Goal: Task Accomplishment & Management: Use online tool/utility

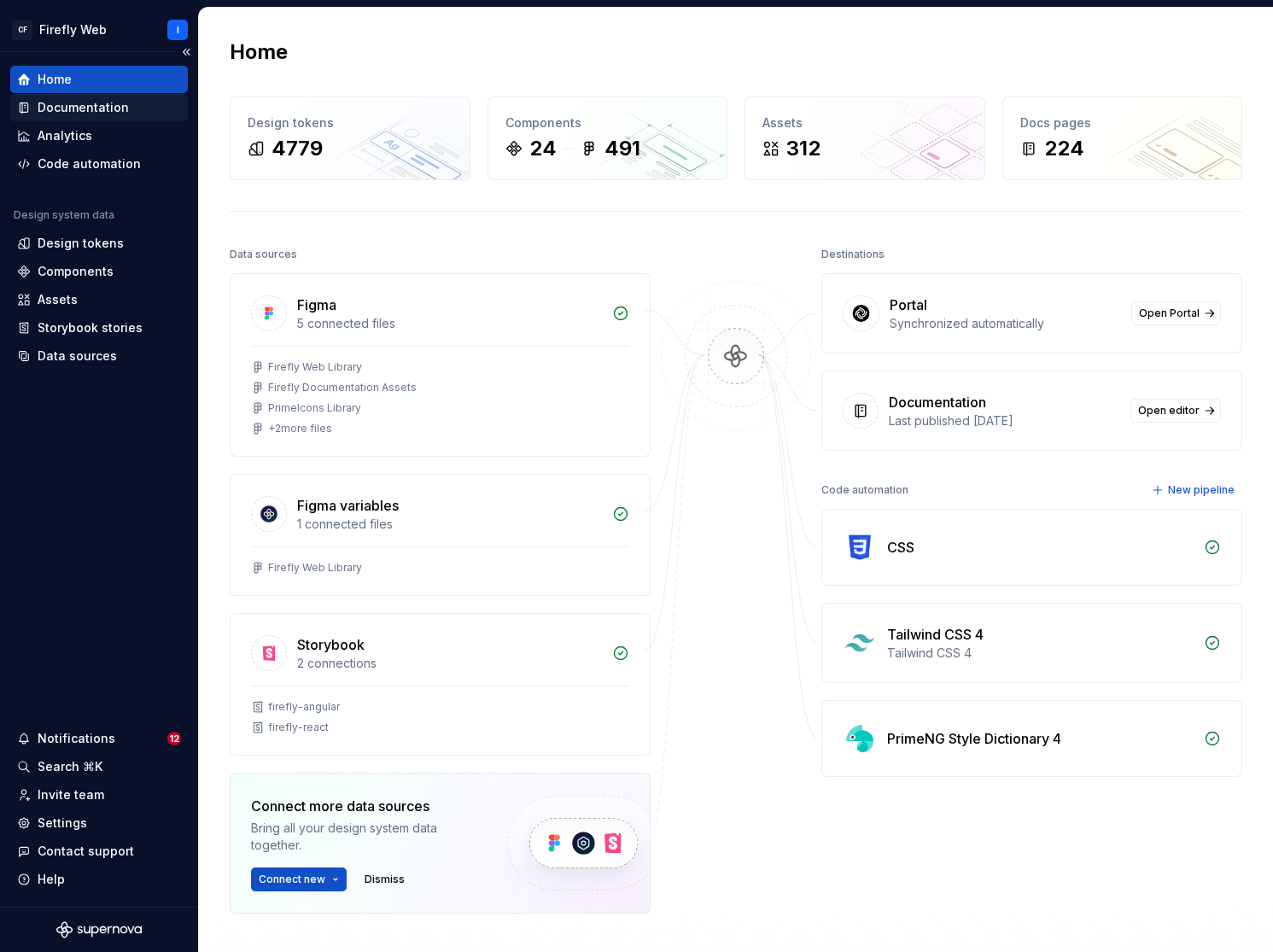
click at [80, 114] on div "Documentation" at bounding box center [83, 107] width 92 height 17
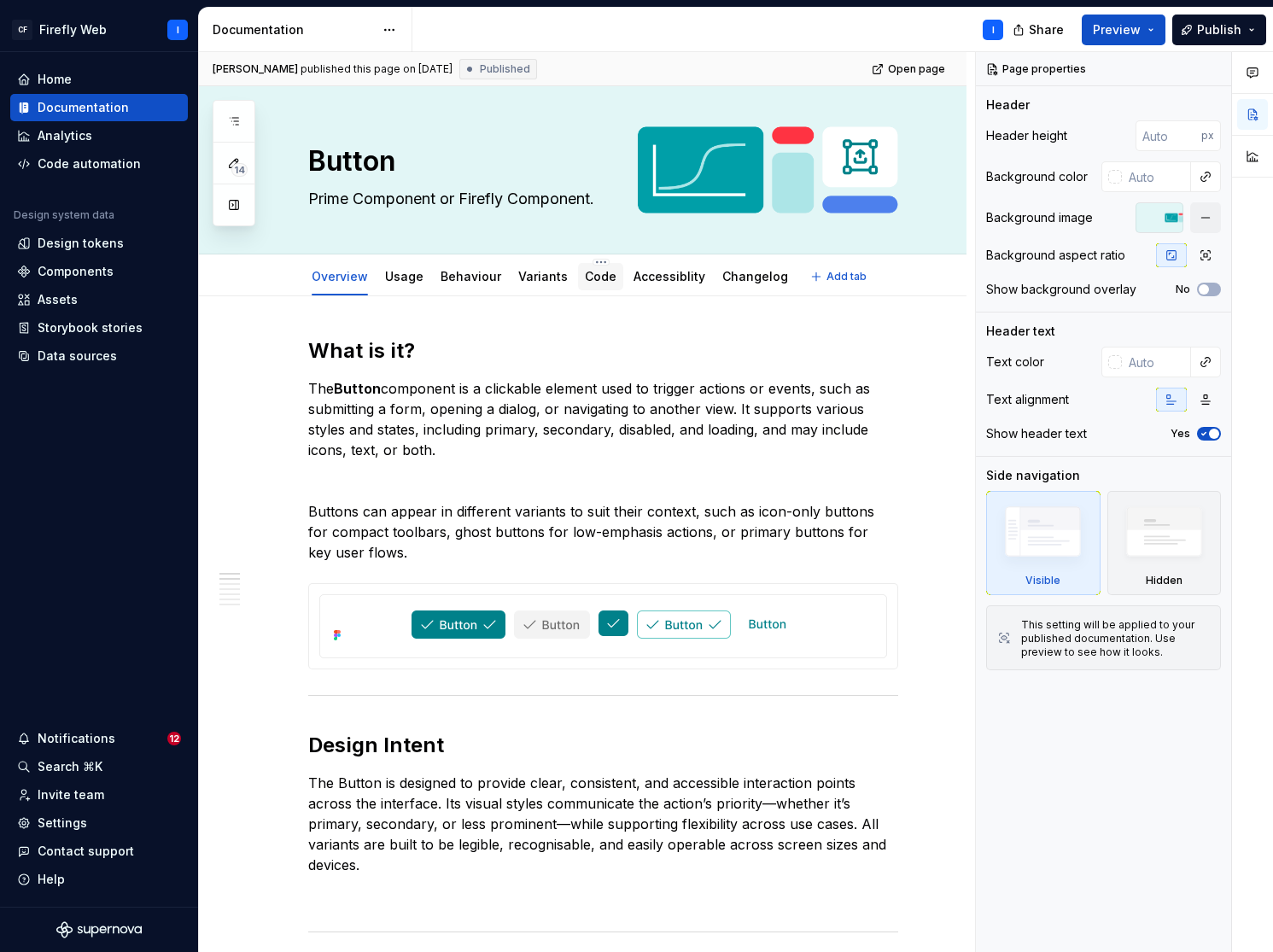
click at [588, 275] on link "Code" at bounding box center [601, 276] width 31 height 15
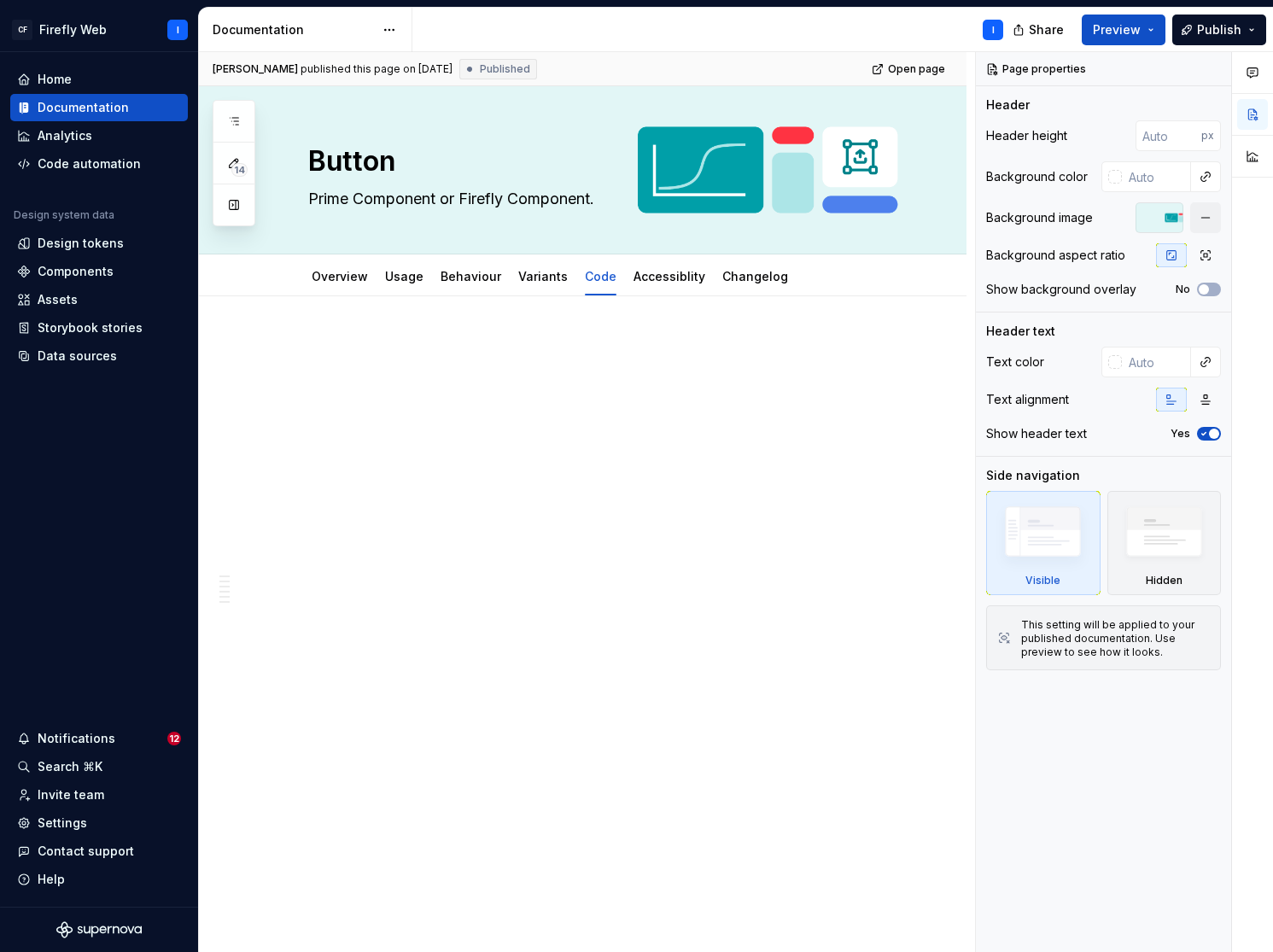
click at [481, 495] on div "[PERSON_NAME] published this page on [DATE] Published Open page Button Prime Co…" at bounding box center [587, 502] width 776 height 900
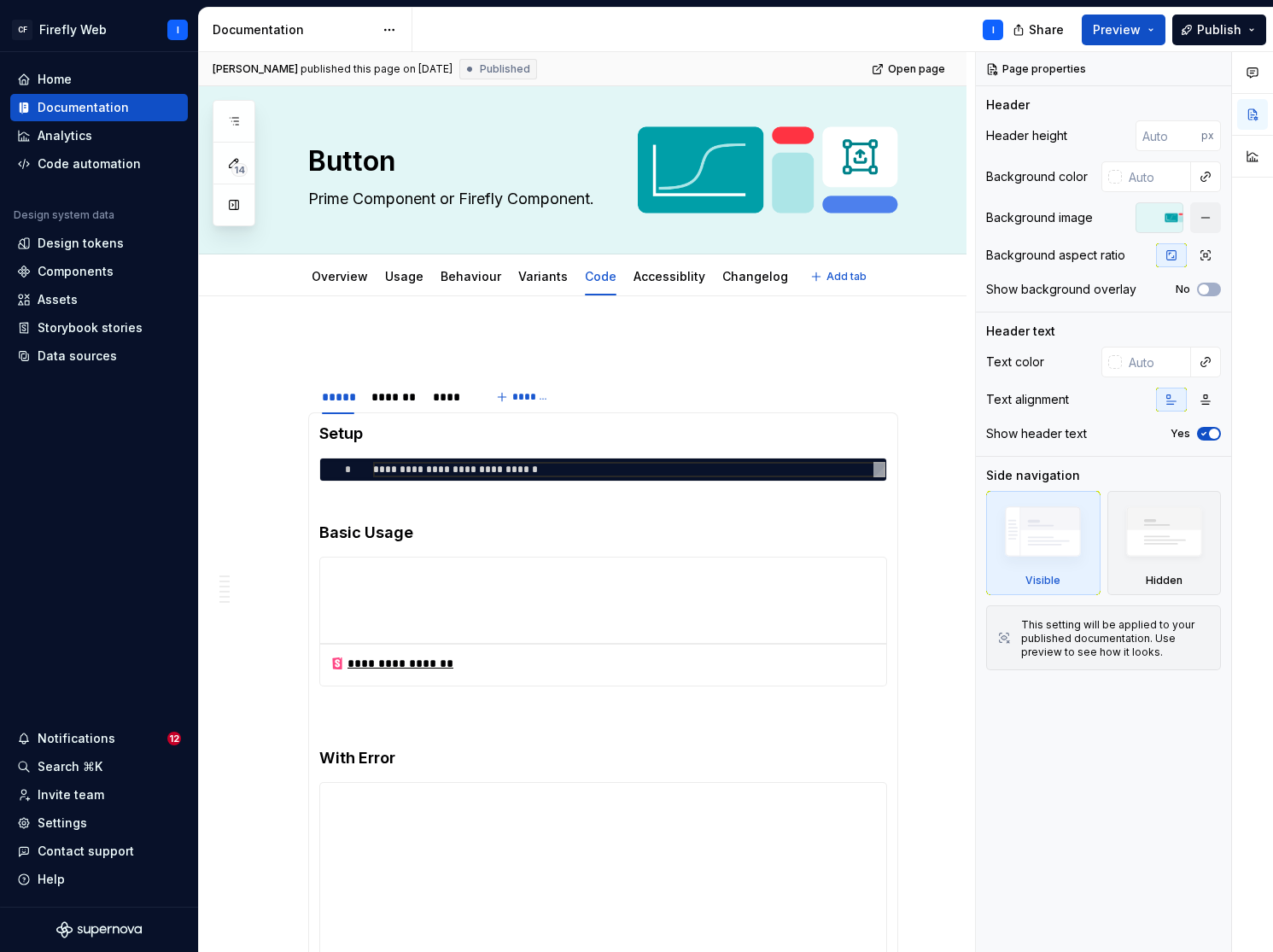
type textarea "*"
click at [338, 343] on p at bounding box center [603, 347] width 590 height 20
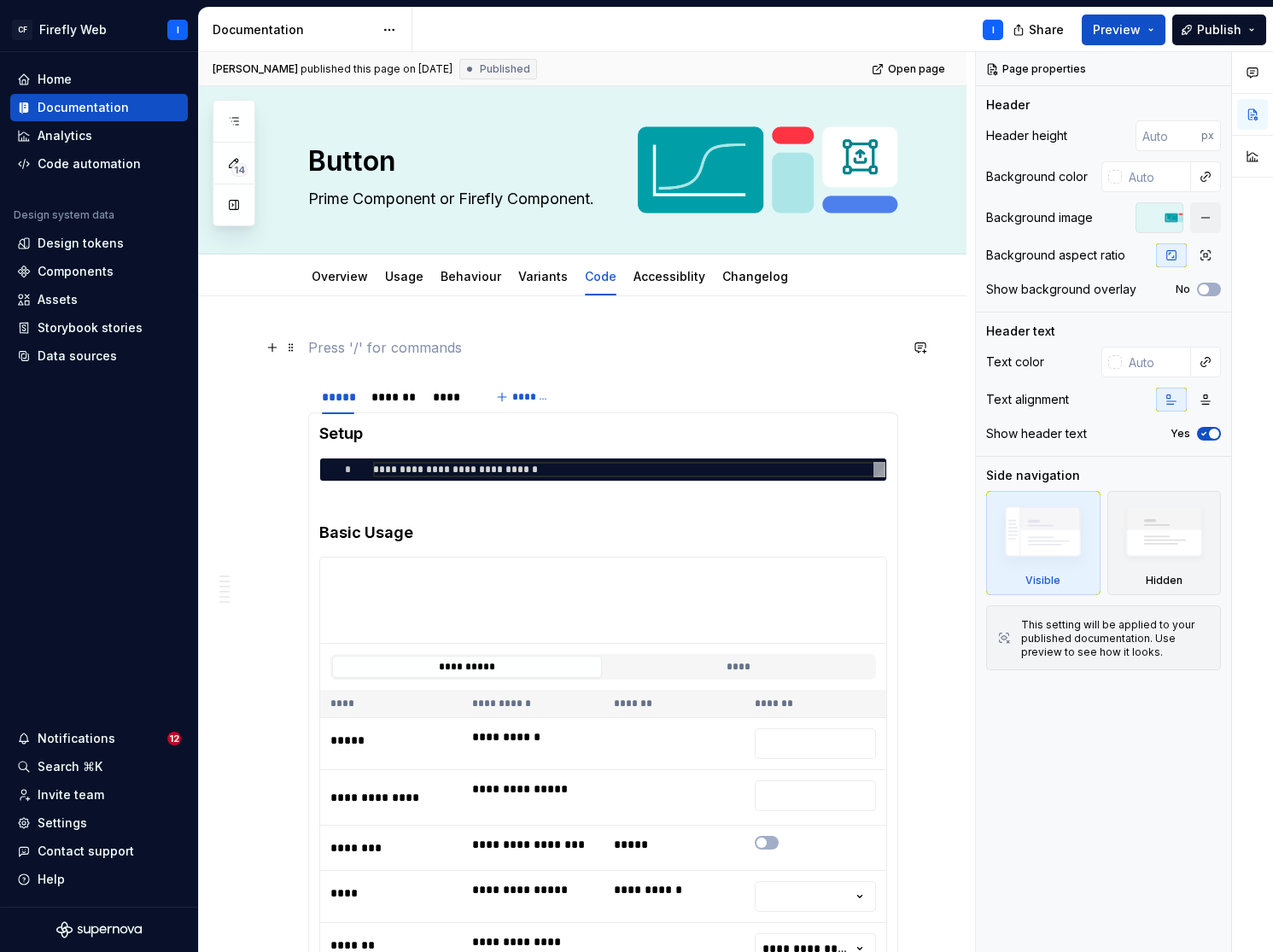
click at [338, 343] on p at bounding box center [603, 347] width 590 height 20
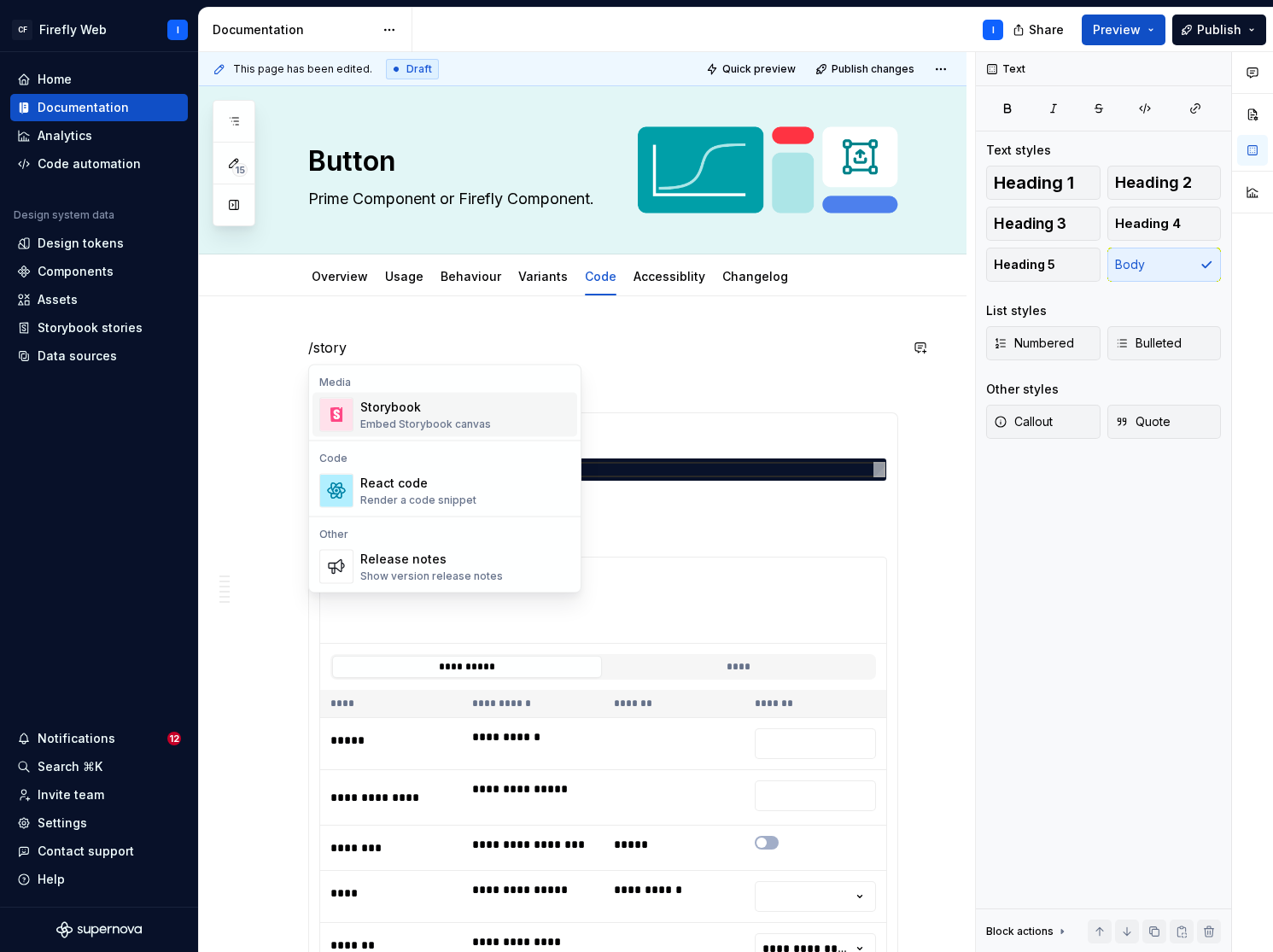
click at [413, 418] on div "Embed Storybook canvas" at bounding box center [425, 424] width 131 height 14
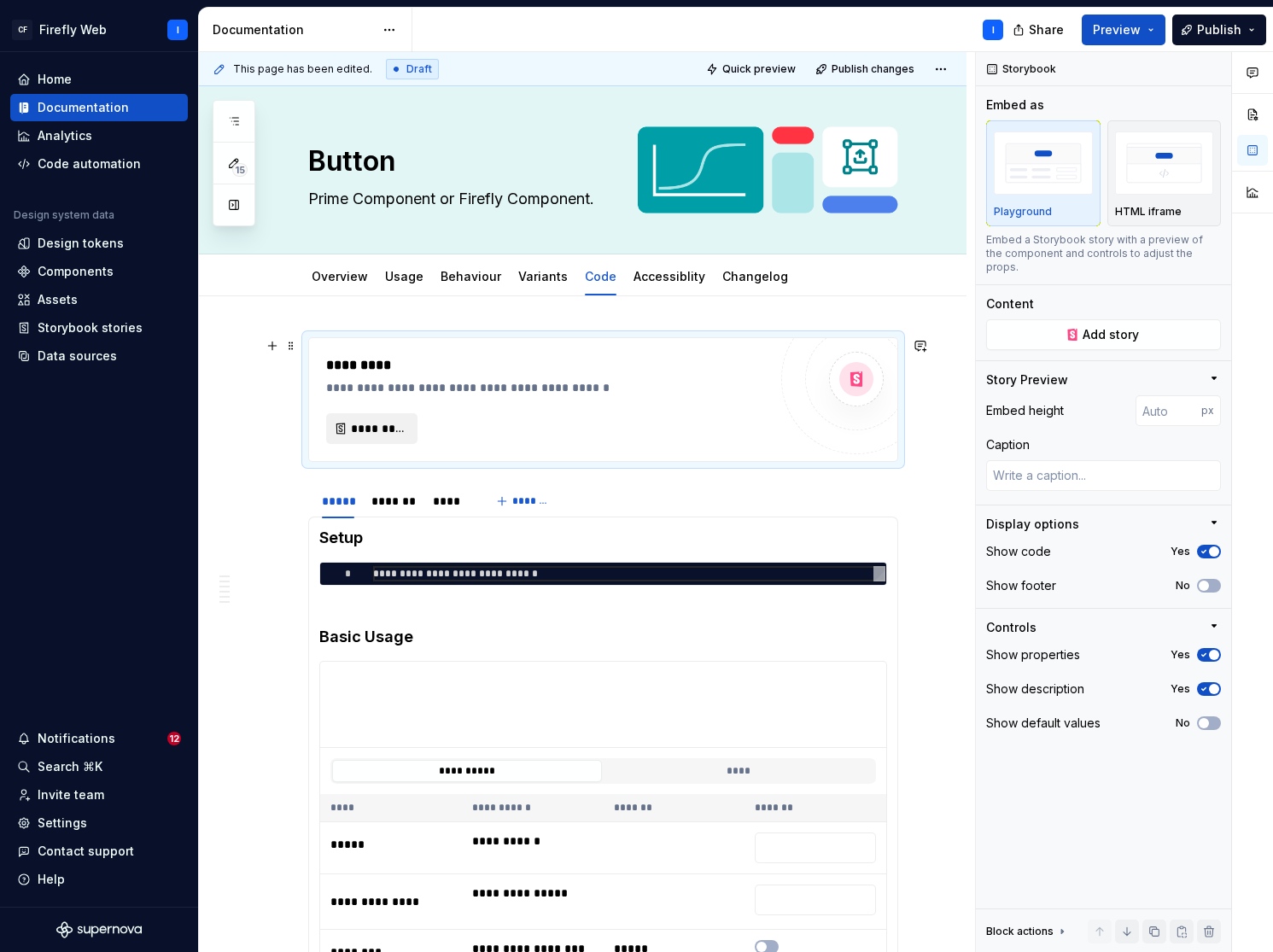
click at [380, 430] on span "*********" at bounding box center [379, 429] width 56 height 17
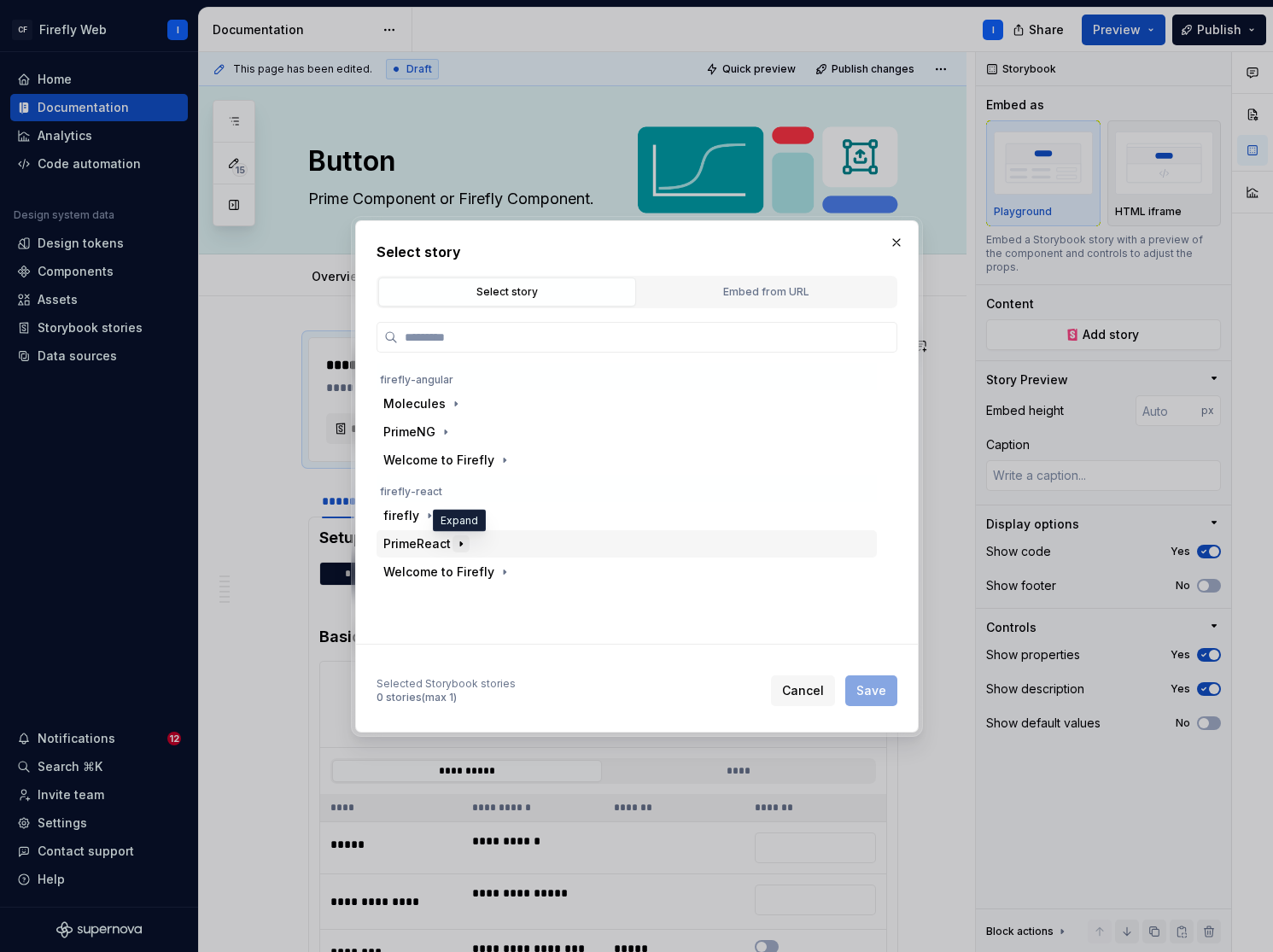
click at [460, 543] on icon "button" at bounding box center [461, 543] width 2 height 4
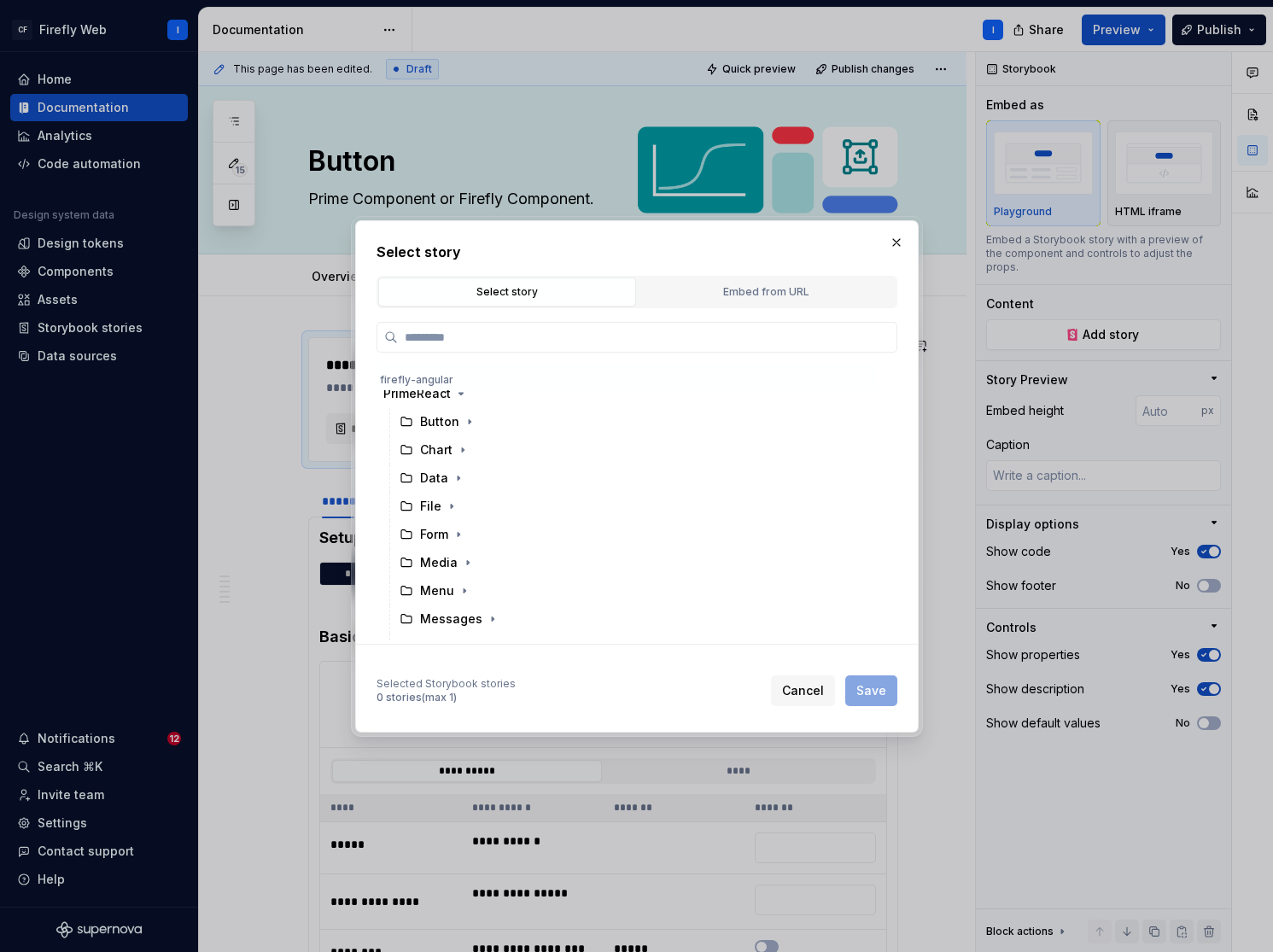
scroll to position [152, 0]
click at [801, 682] on span "Cancel" at bounding box center [803, 691] width 42 height 17
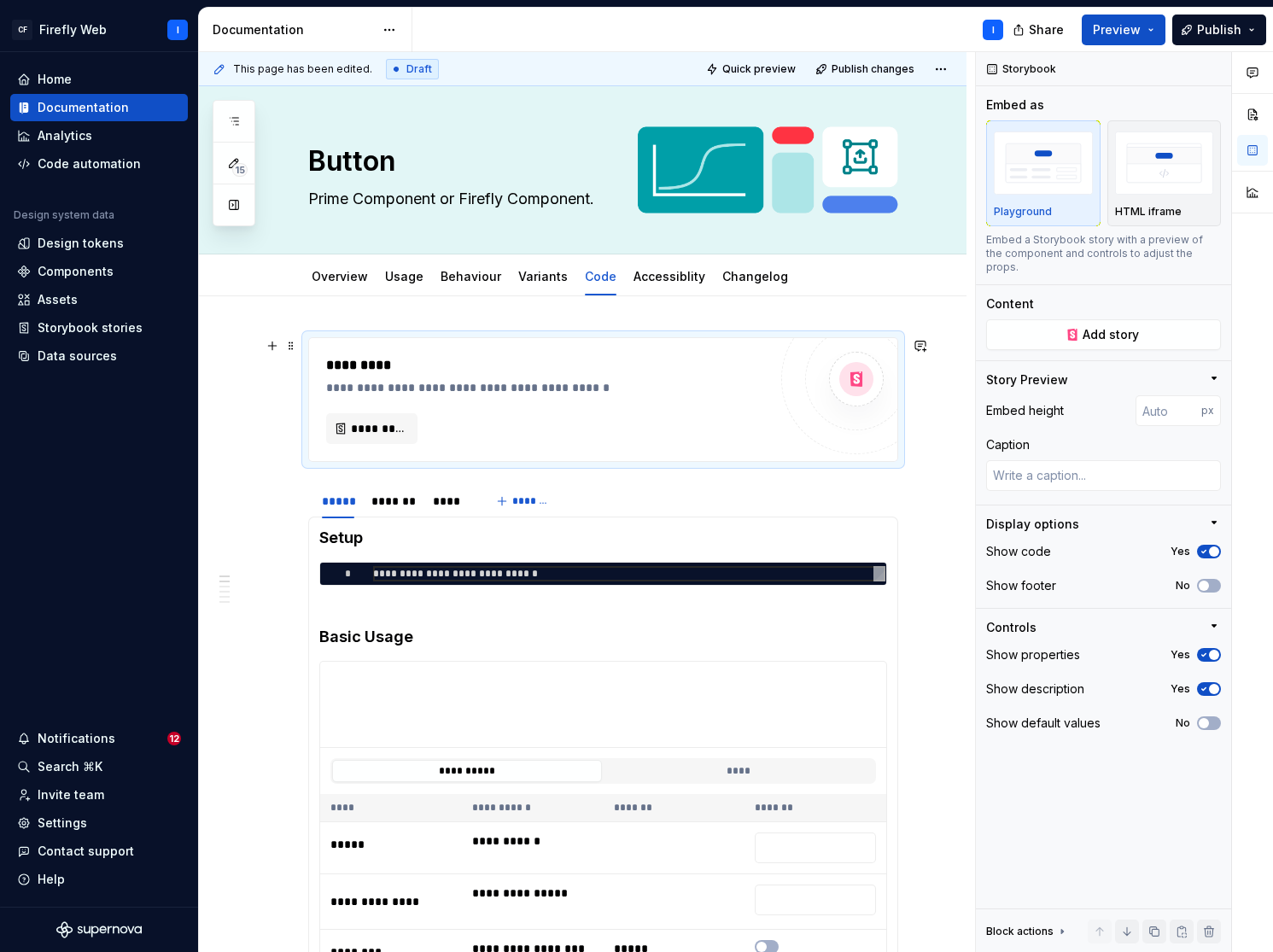
click at [921, 445] on div "**********" at bounding box center [587, 502] width 776 height 900
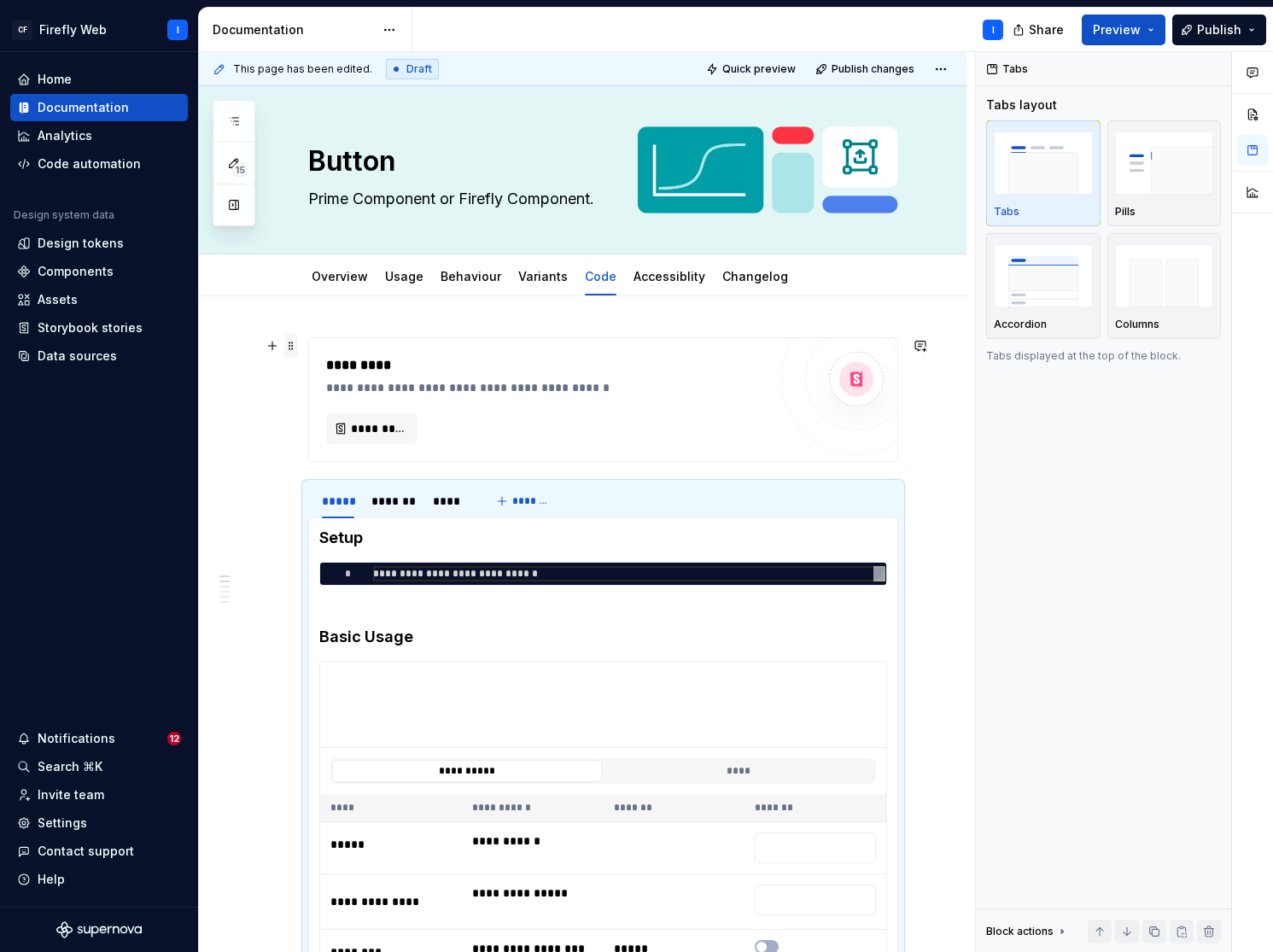
click at [294, 349] on span at bounding box center [291, 345] width 14 height 24
type textarea "*"
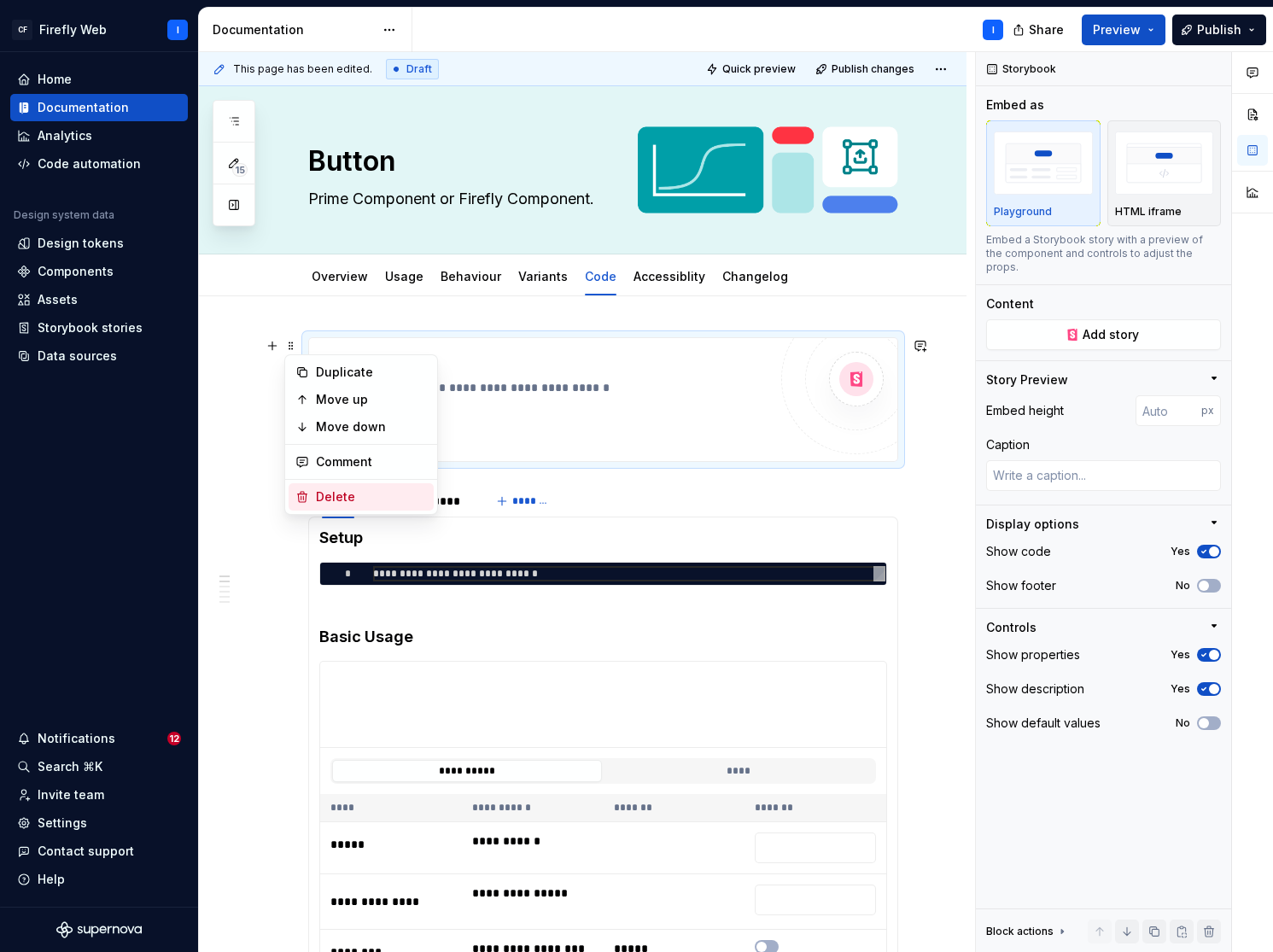
click at [339, 500] on div "Delete" at bounding box center [371, 497] width 111 height 17
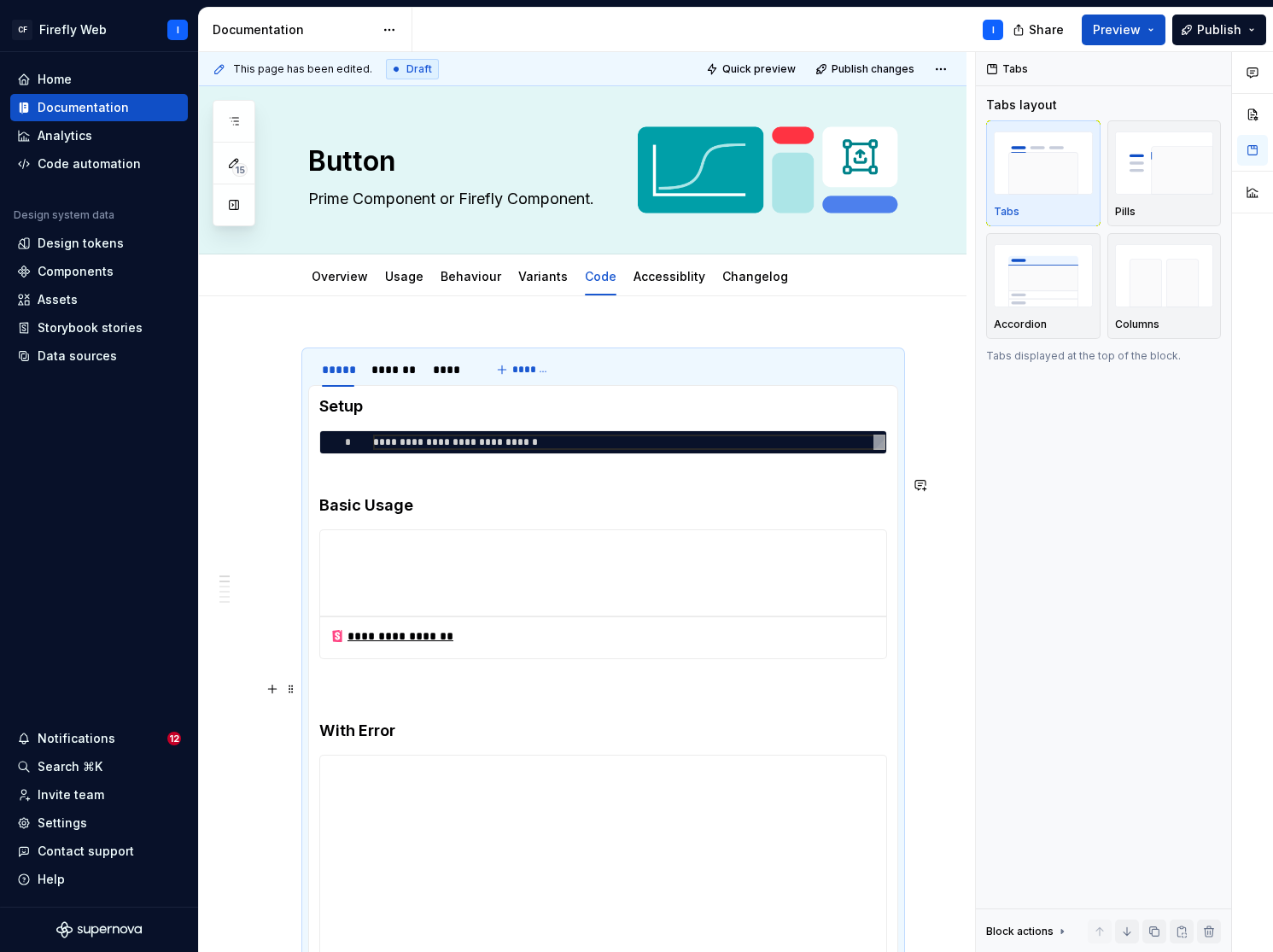
scroll to position [197, 0]
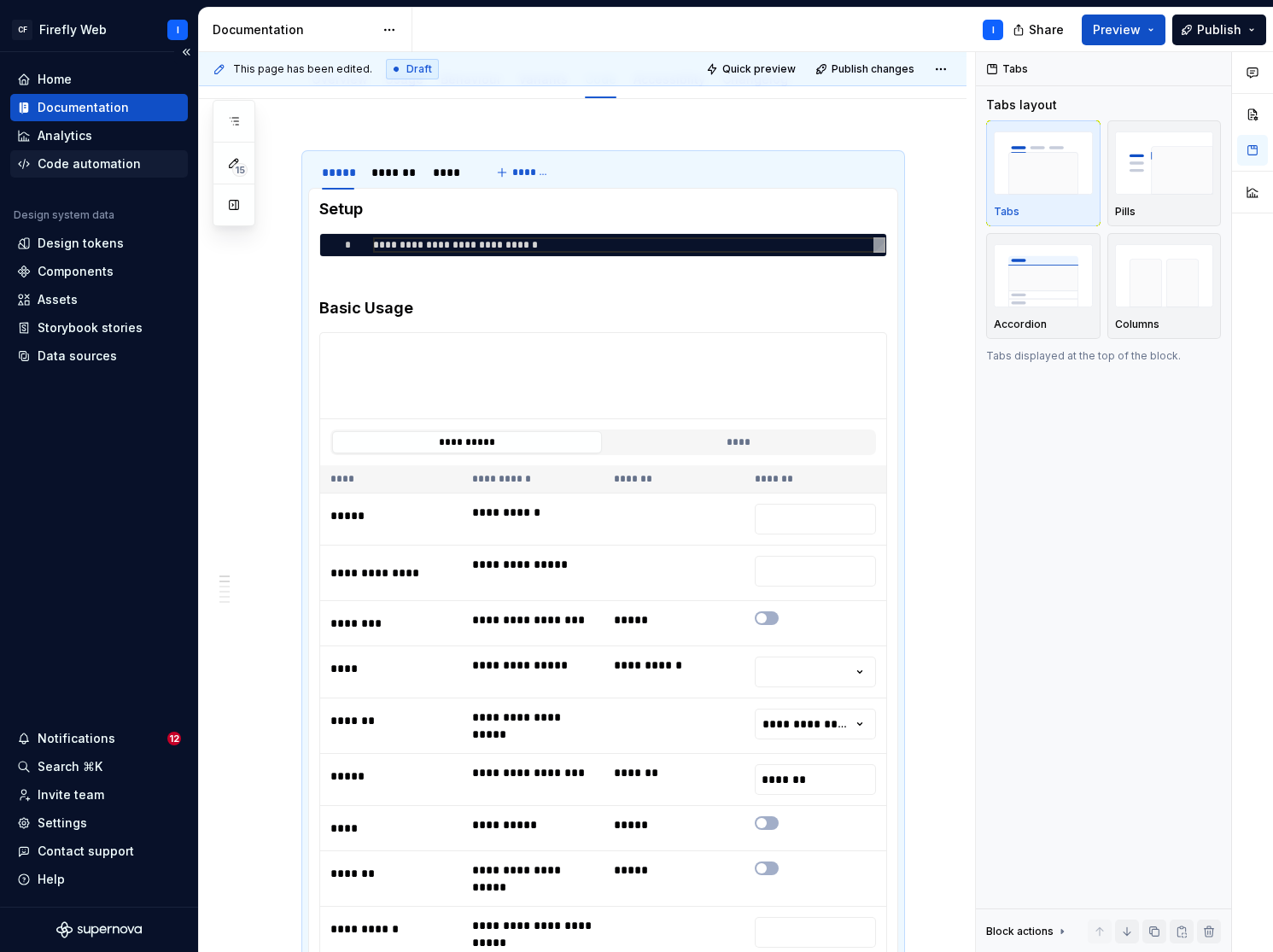
click at [76, 166] on div "Code automation" at bounding box center [89, 164] width 103 height 17
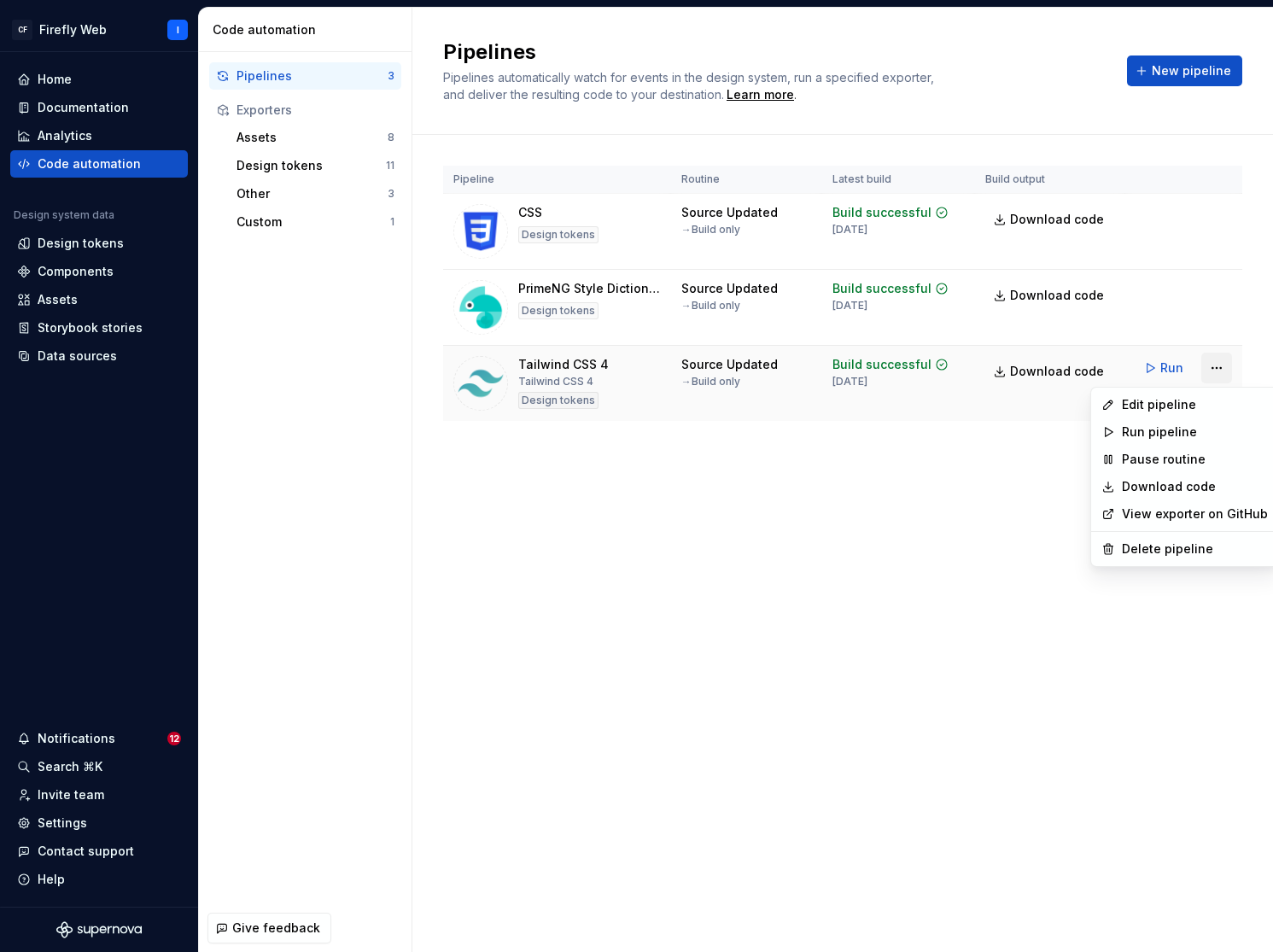
click at [1219, 363] on html "CF Firefly Web I Home Documentation Analytics Code automation Design system dat…" at bounding box center [636, 476] width 1273 height 952
click at [1182, 413] on div "Edit pipeline" at bounding box center [1185, 404] width 180 height 27
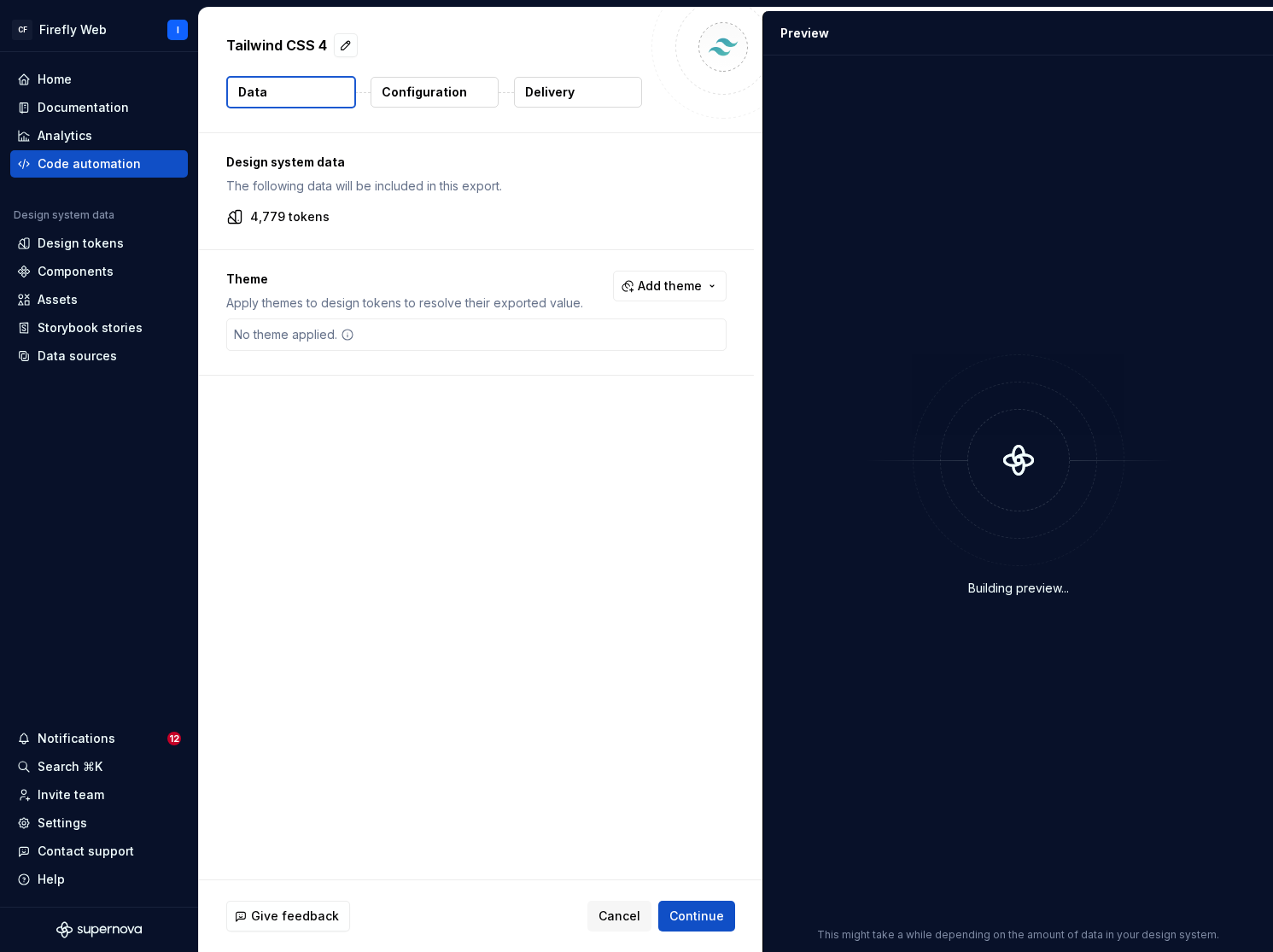
click at [443, 96] on p "Configuration" at bounding box center [425, 93] width 86 height 17
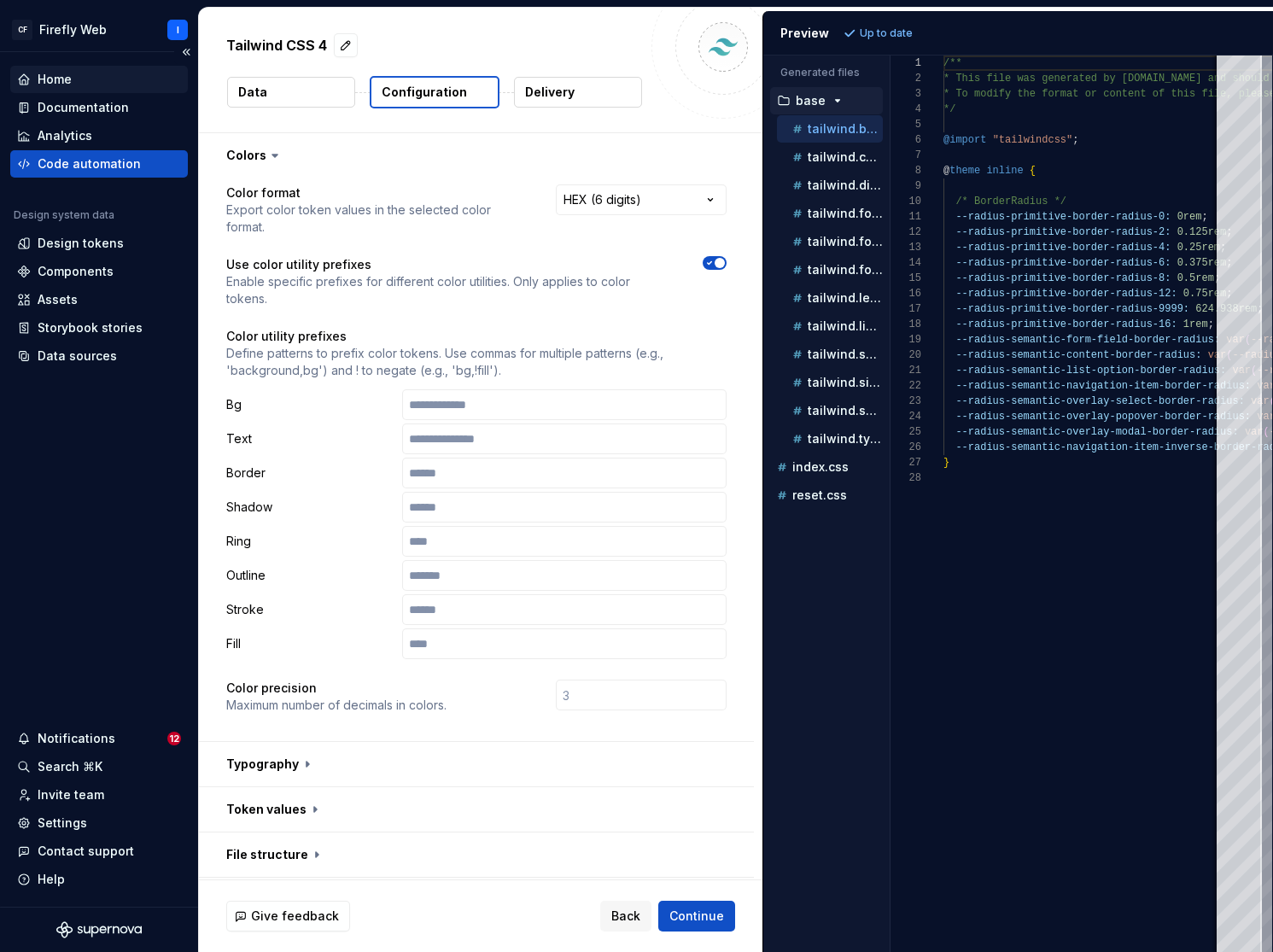
click at [78, 82] on div "Home" at bounding box center [100, 79] width 164 height 17
